Goal: Book appointment/travel/reservation

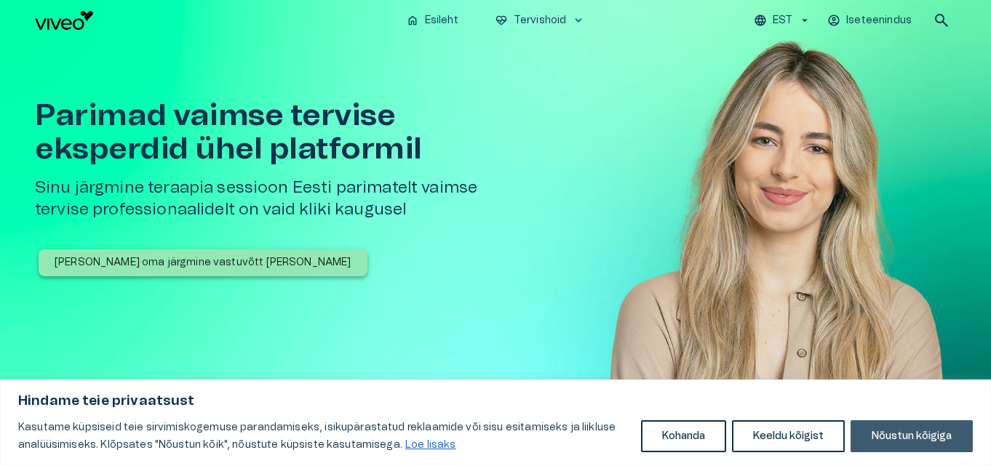
click at [905, 439] on button "Nõustun kõigiga" at bounding box center [912, 437] width 122 height 32
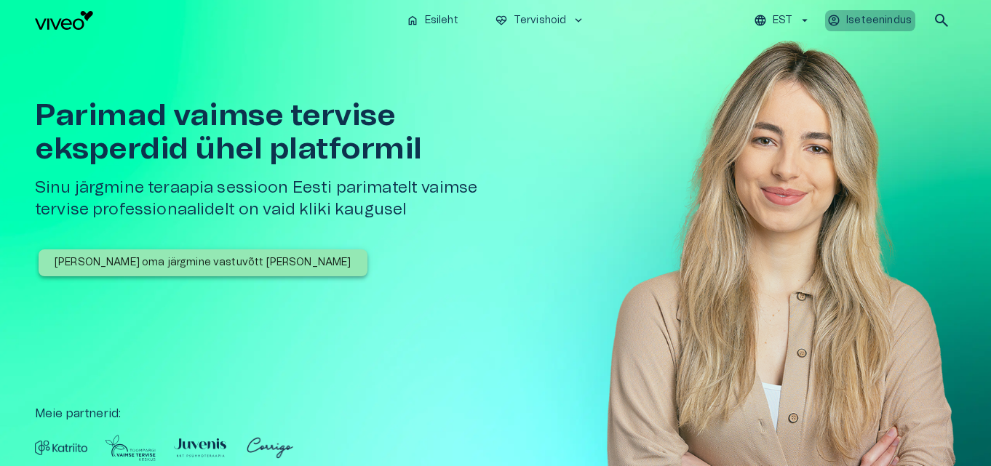
click at [900, 18] on p "Iseteenindus" at bounding box center [878, 20] width 65 height 15
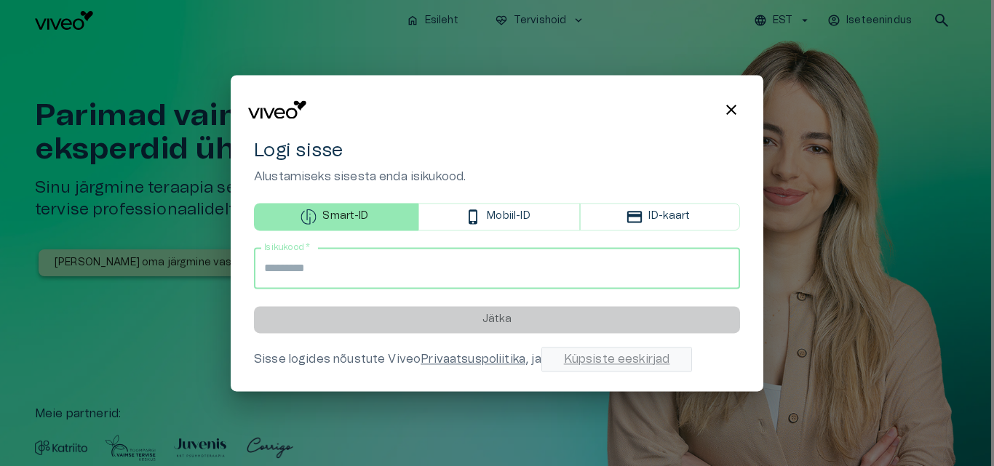
click at [419, 274] on input "Isikukood   *" at bounding box center [497, 268] width 486 height 41
type input "**********"
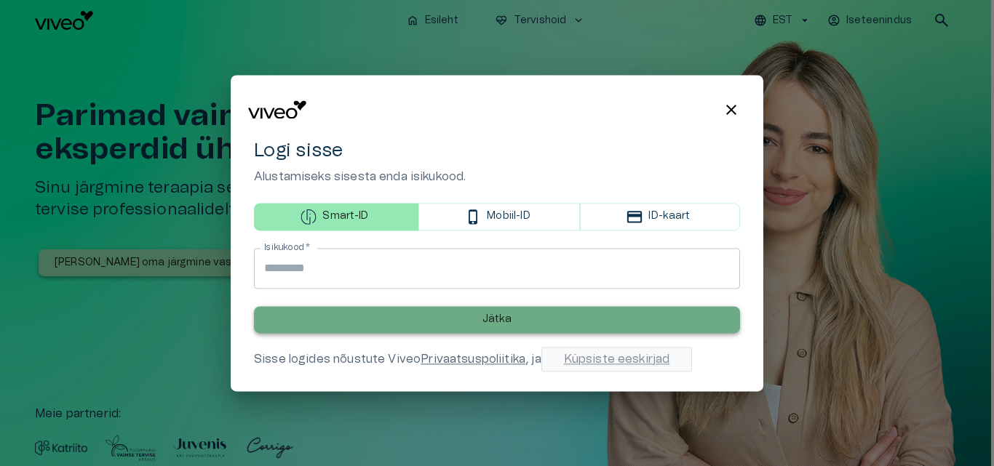
click at [489, 328] on button "Jätka" at bounding box center [497, 319] width 486 height 27
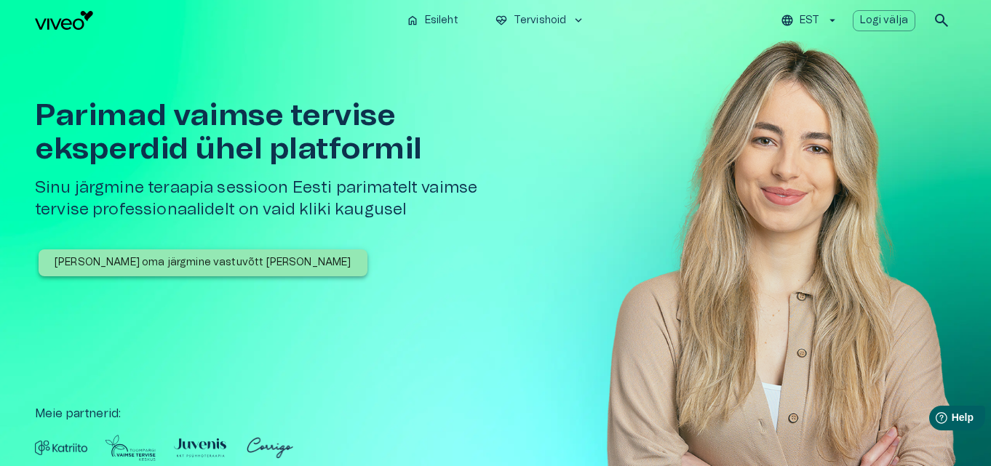
click at [215, 259] on p "[PERSON_NAME] oma järgmine vastuvõtt [PERSON_NAME]" at bounding box center [203, 262] width 297 height 15
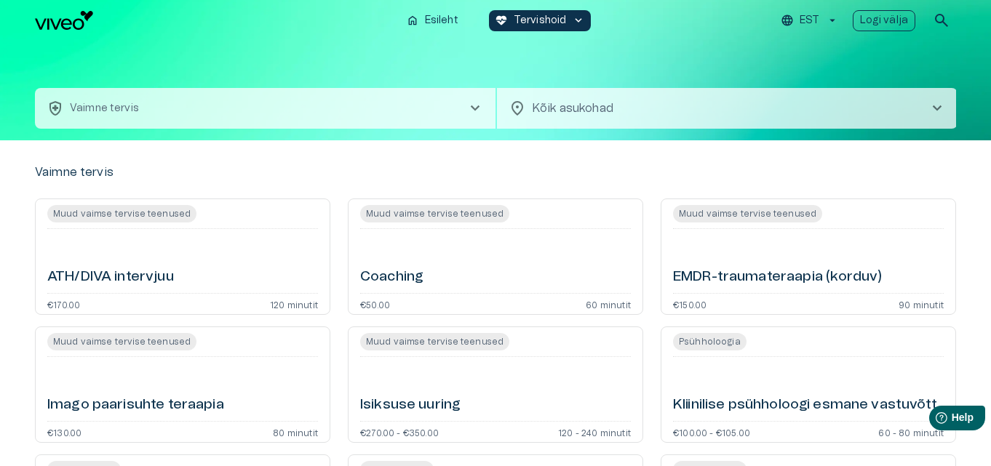
click at [897, 19] on p "Logi välja" at bounding box center [884, 20] width 49 height 15
